Goal: Task Accomplishment & Management: Complete application form

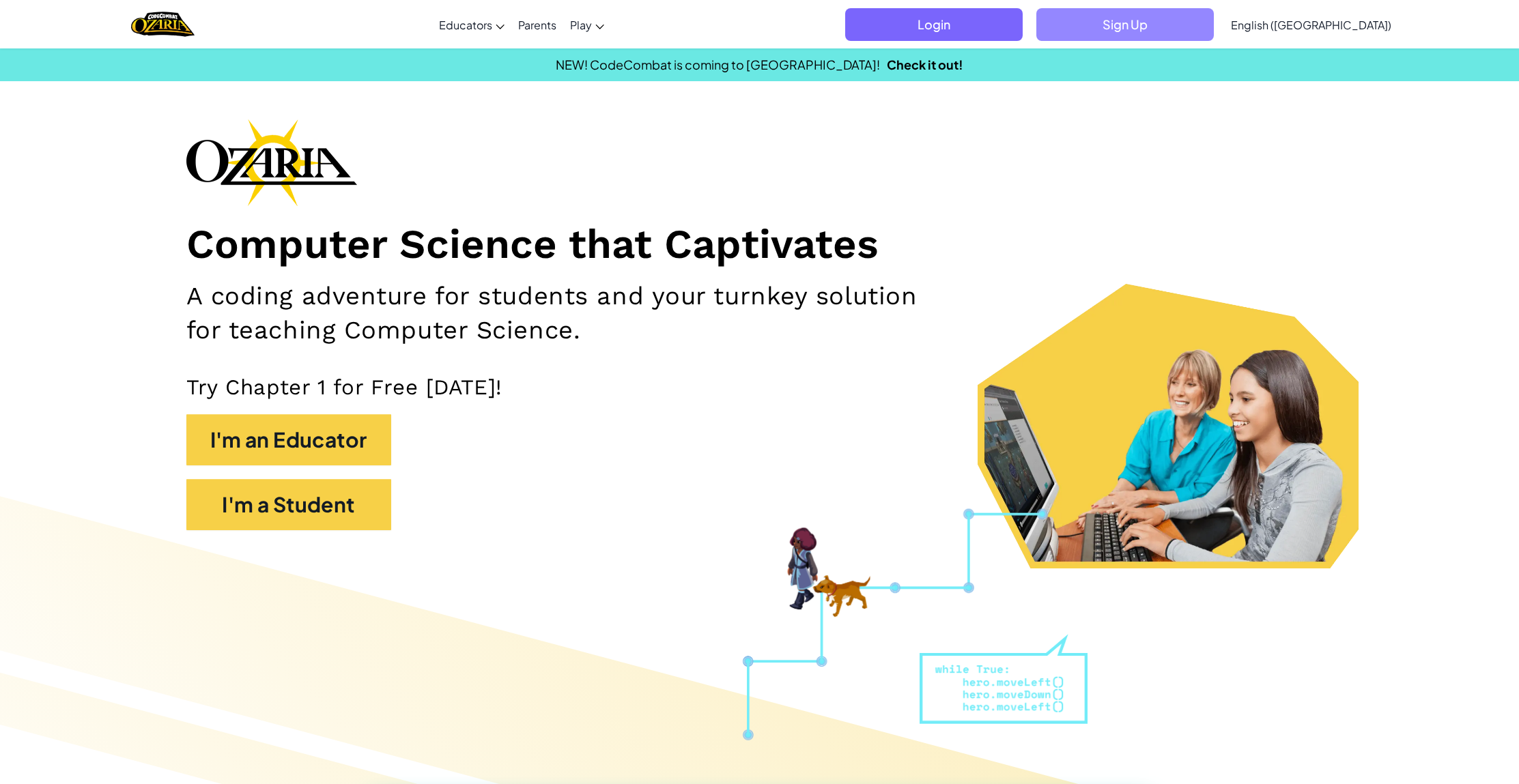
click at [1182, 24] on span "Sign Up" at bounding box center [1125, 24] width 178 height 32
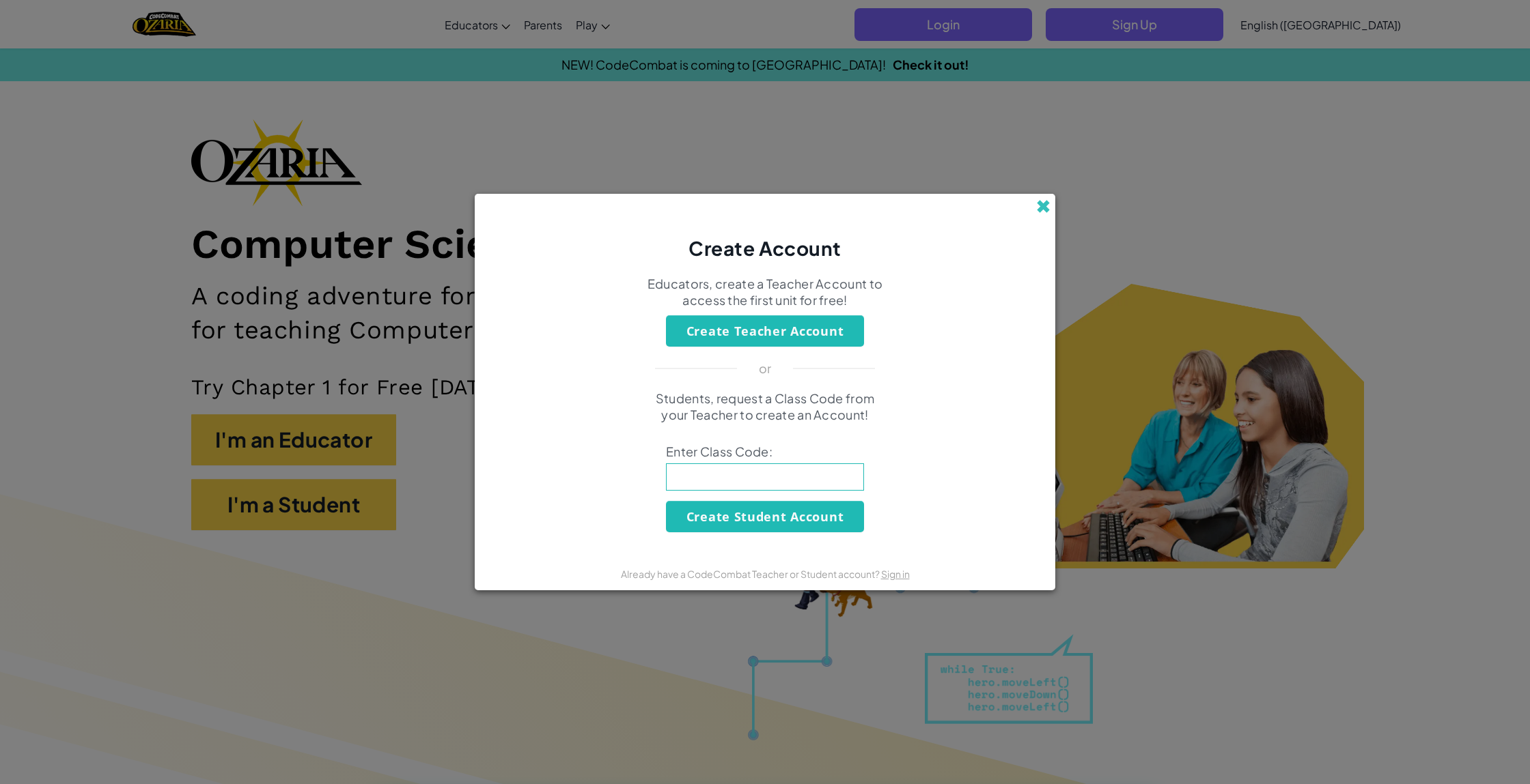
click at [1044, 204] on span at bounding box center [1043, 206] width 14 height 14
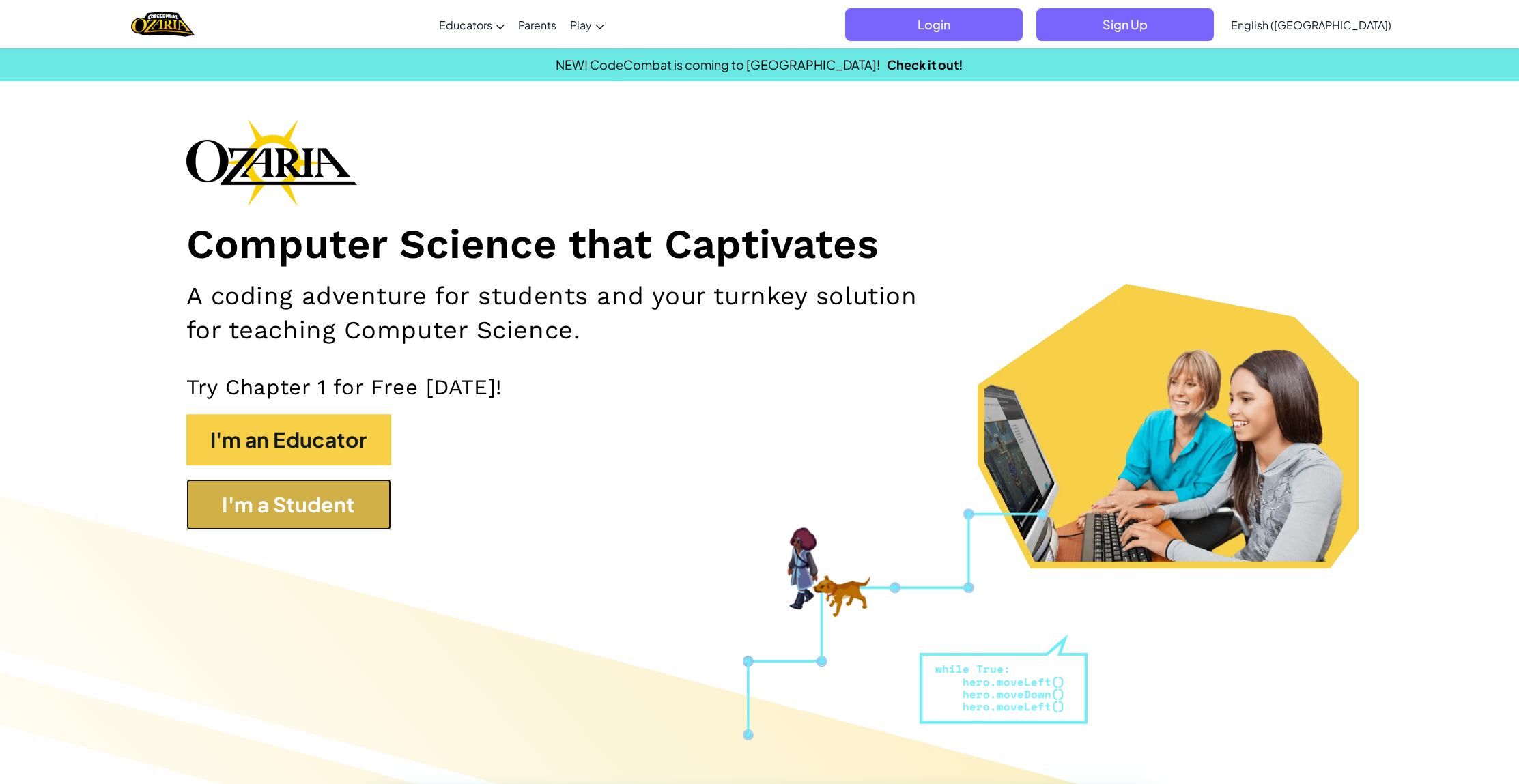
click at [310, 498] on button "I'm a Student" at bounding box center [288, 505] width 205 height 51
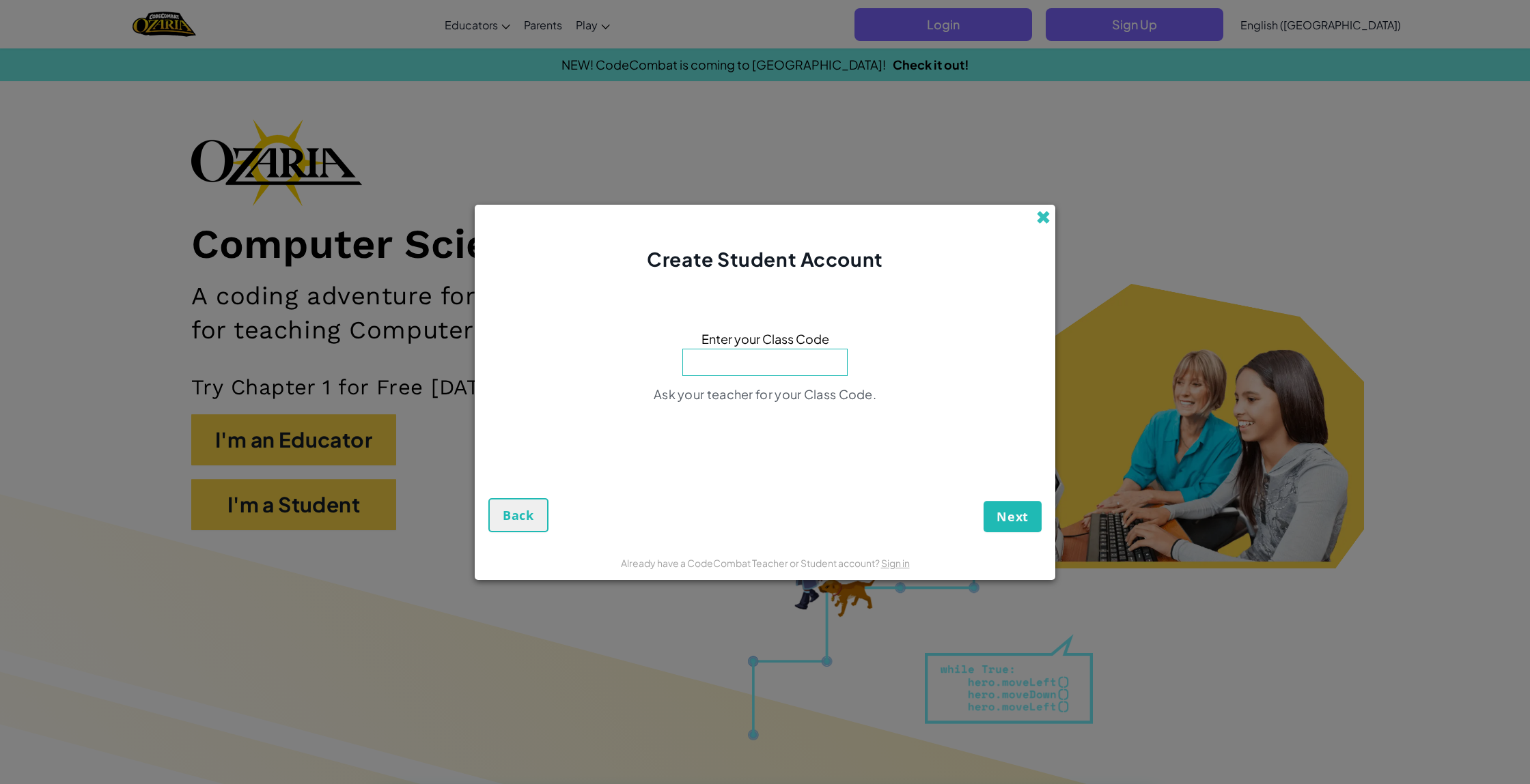
click at [1040, 221] on span at bounding box center [1043, 217] width 14 height 14
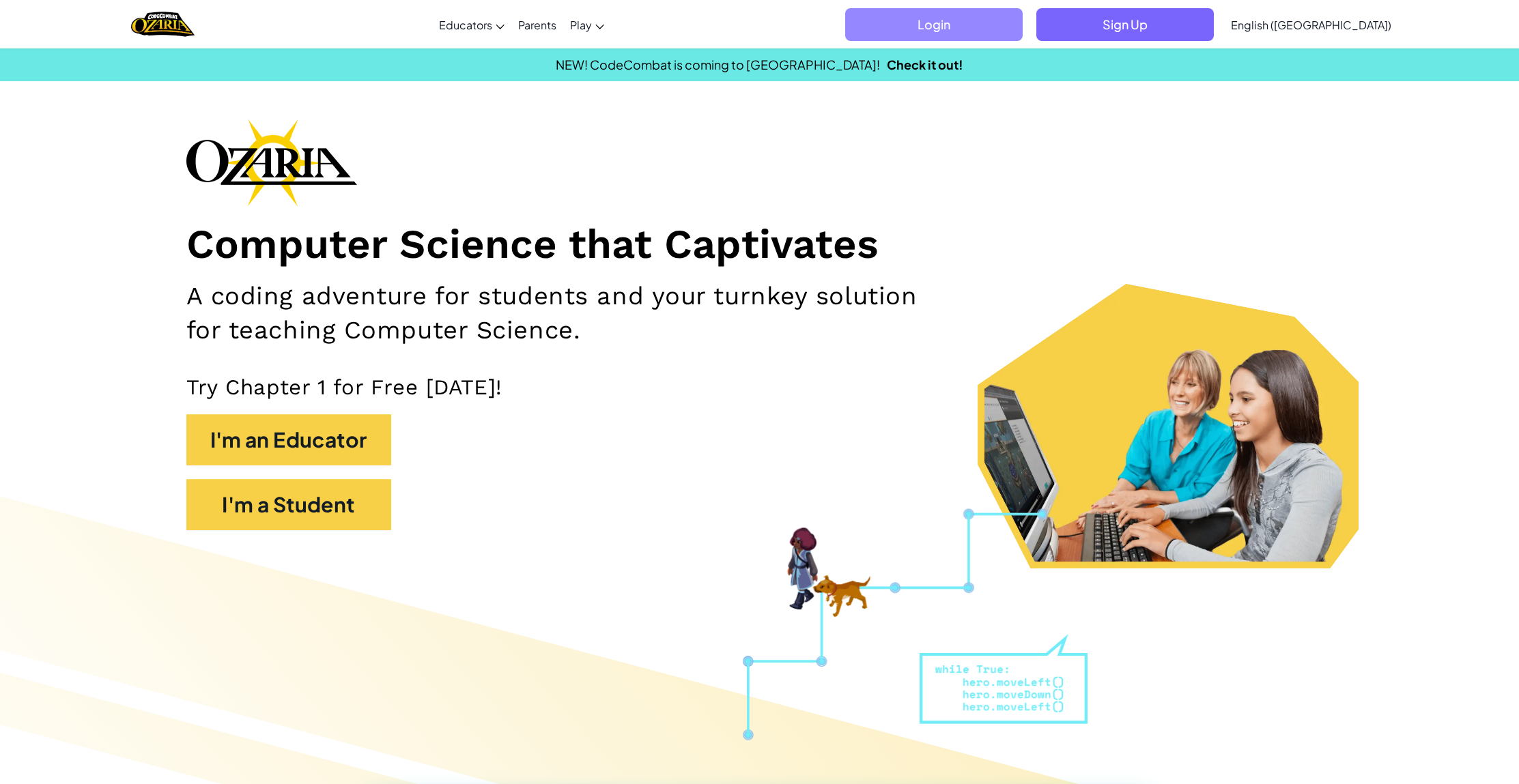
click at [1001, 32] on span "Login" at bounding box center [934, 24] width 178 height 32
